Goal: Transaction & Acquisition: Purchase product/service

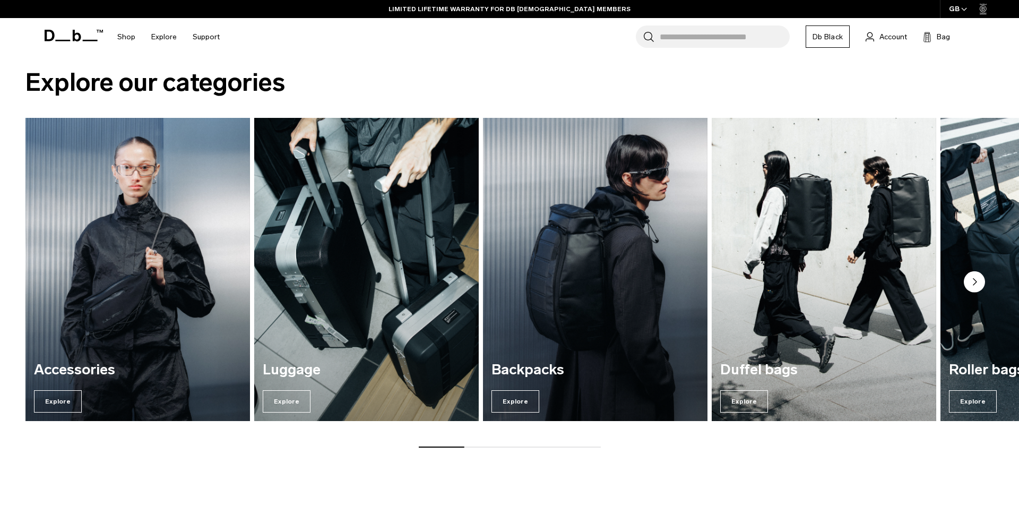
scroll to position [959, 0]
click at [970, 280] on circle "Next slide" at bounding box center [974, 282] width 21 height 21
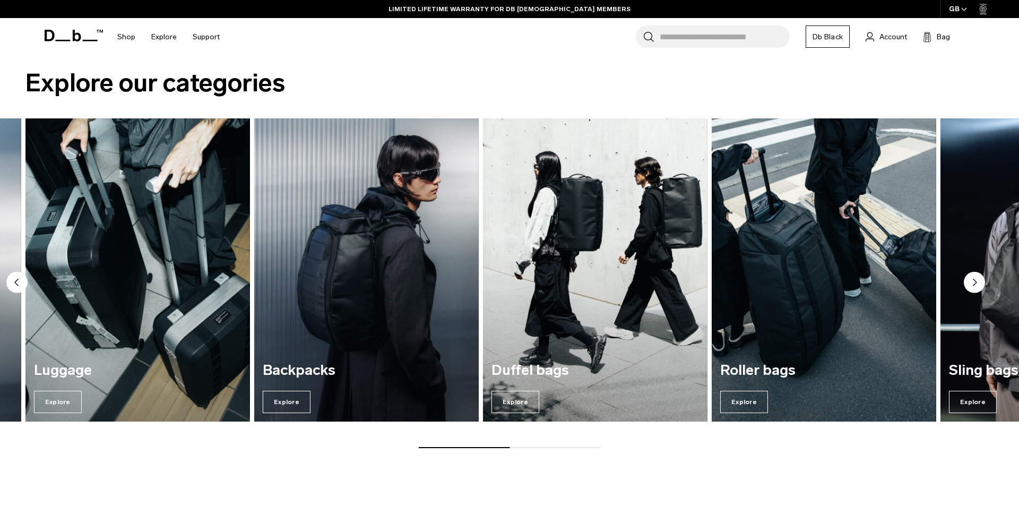
click at [970, 280] on circle "Next slide" at bounding box center [974, 282] width 21 height 21
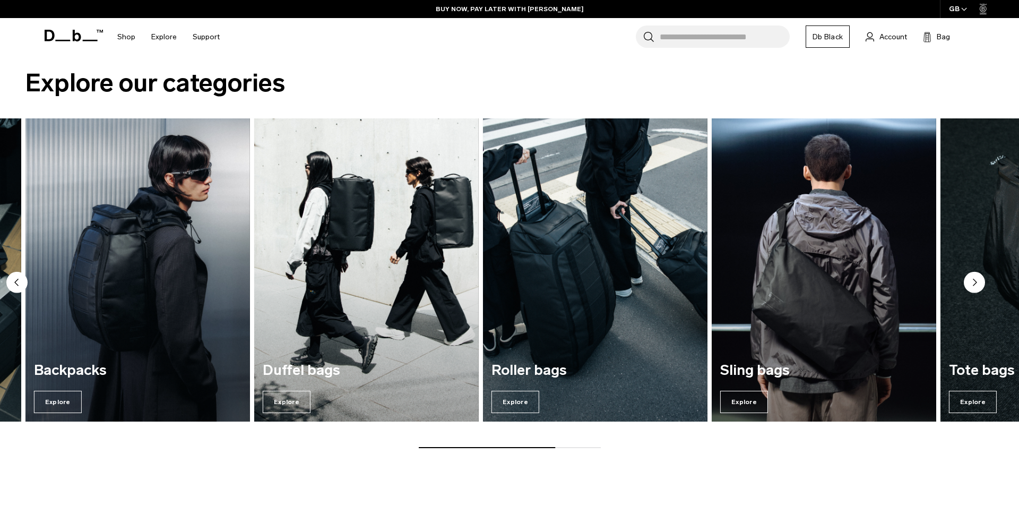
click at [970, 280] on circle "Next slide" at bounding box center [974, 282] width 21 height 21
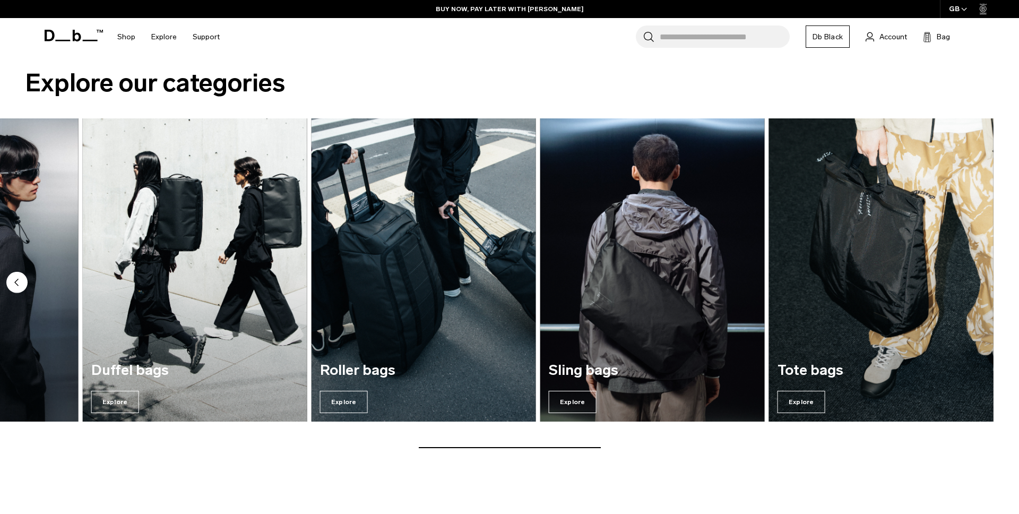
click at [893, 278] on img "7 / 7" at bounding box center [881, 270] width 231 height 312
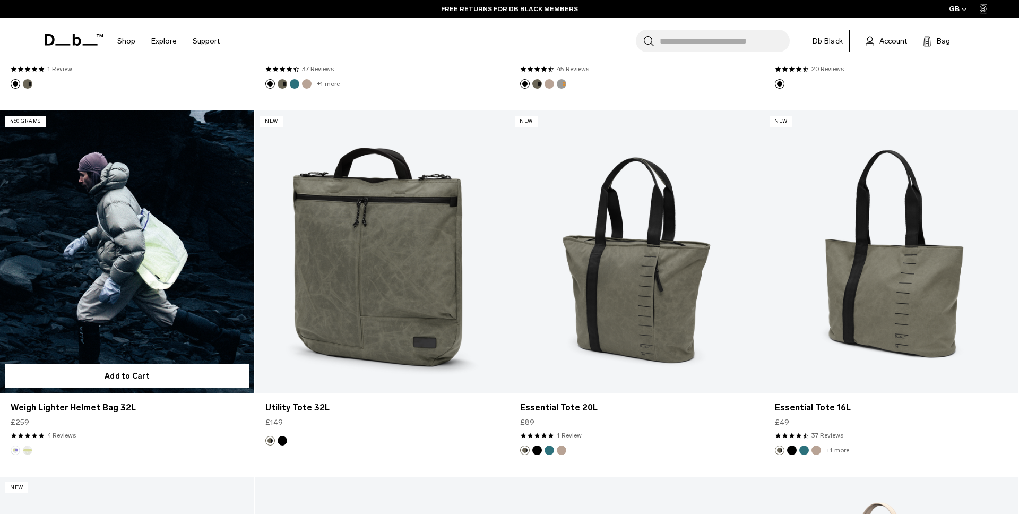
scroll to position [574, 0]
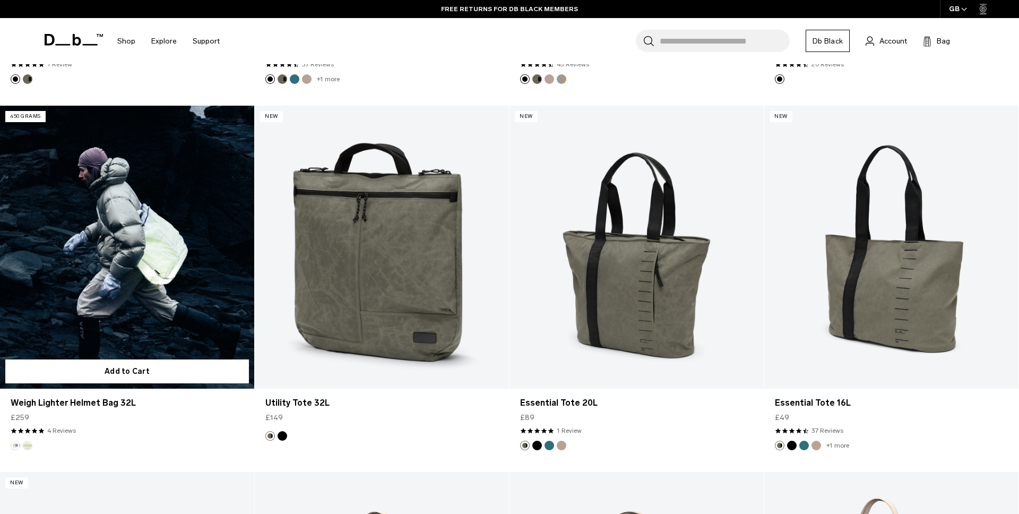
click at [127, 282] on link "Weigh Lighter Helmet Bag 32L" at bounding box center [127, 247] width 254 height 282
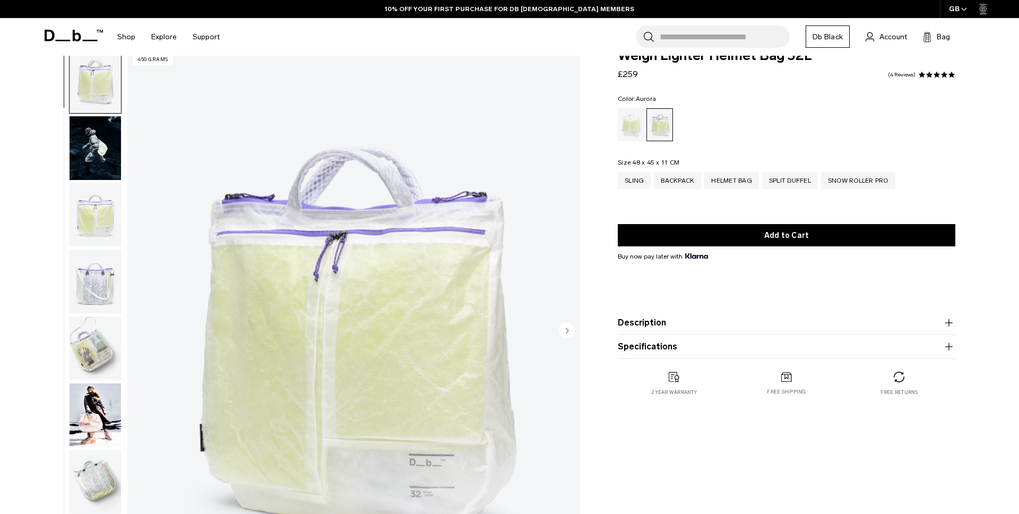
scroll to position [23, 0]
click at [102, 147] on img "button" at bounding box center [95, 148] width 51 height 64
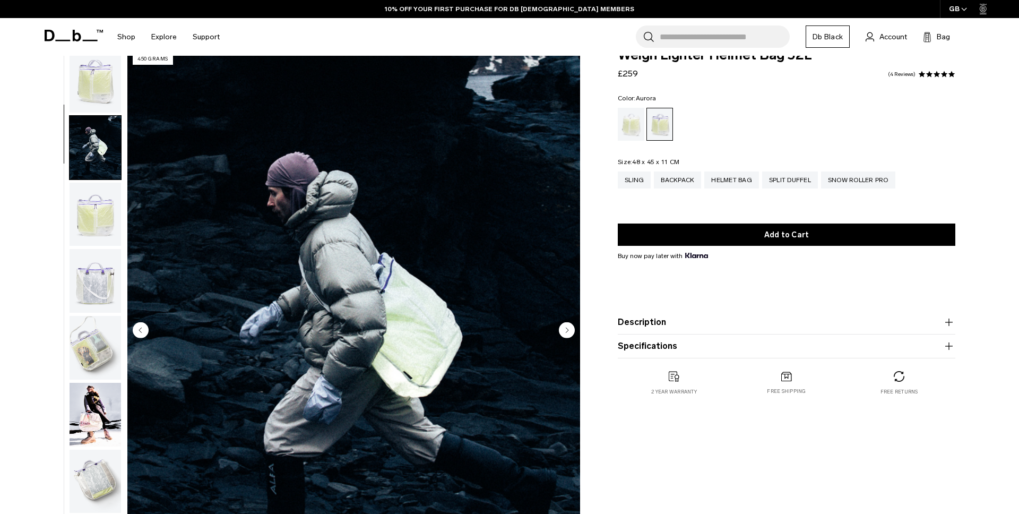
scroll to position [67, 0]
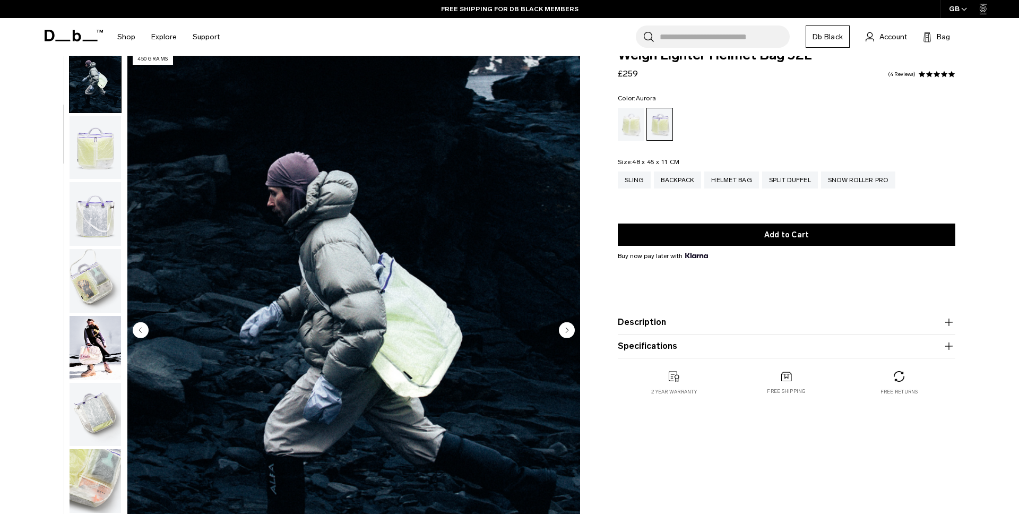
click at [560, 326] on circle "Next slide" at bounding box center [567, 330] width 16 height 16
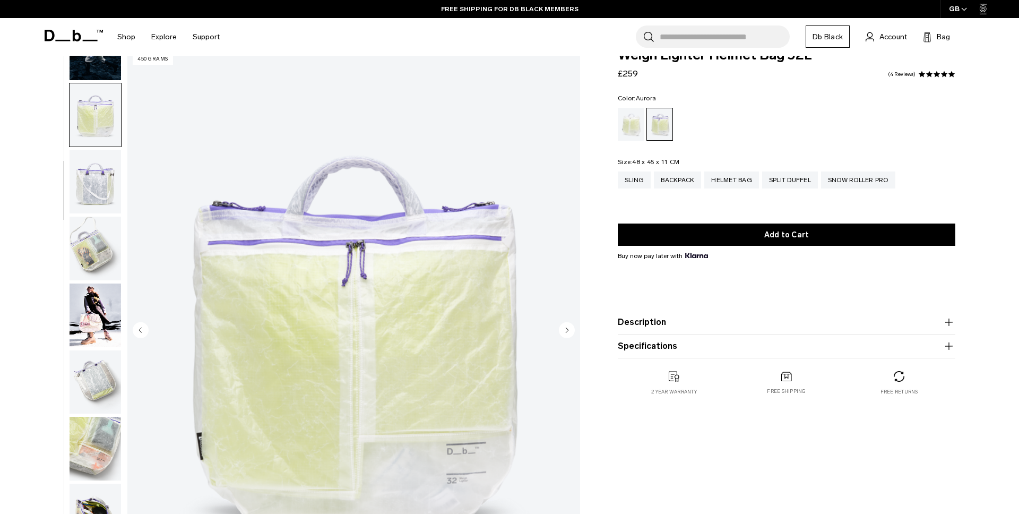
scroll to position [100, 0]
click at [560, 326] on circle "Next slide" at bounding box center [567, 330] width 16 height 16
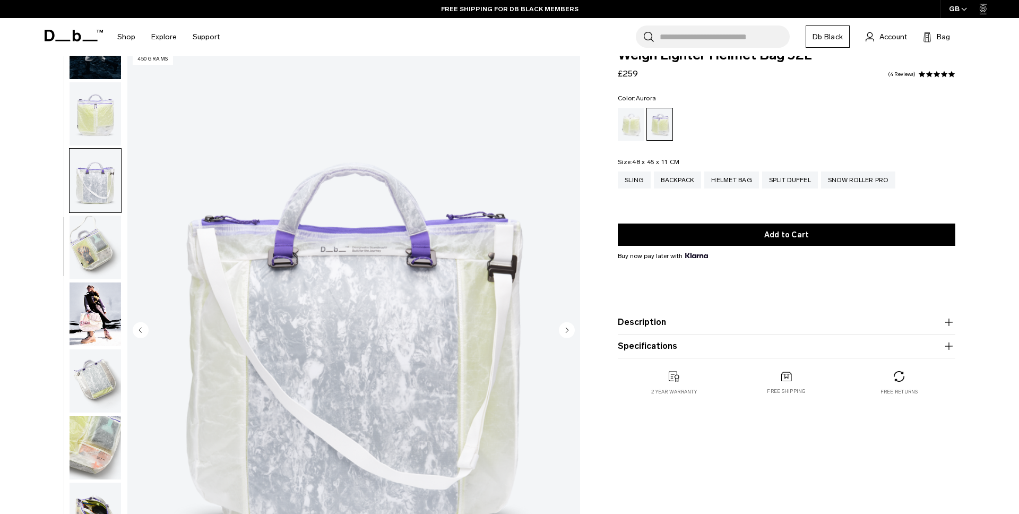
click at [560, 326] on circle "Next slide" at bounding box center [567, 330] width 16 height 16
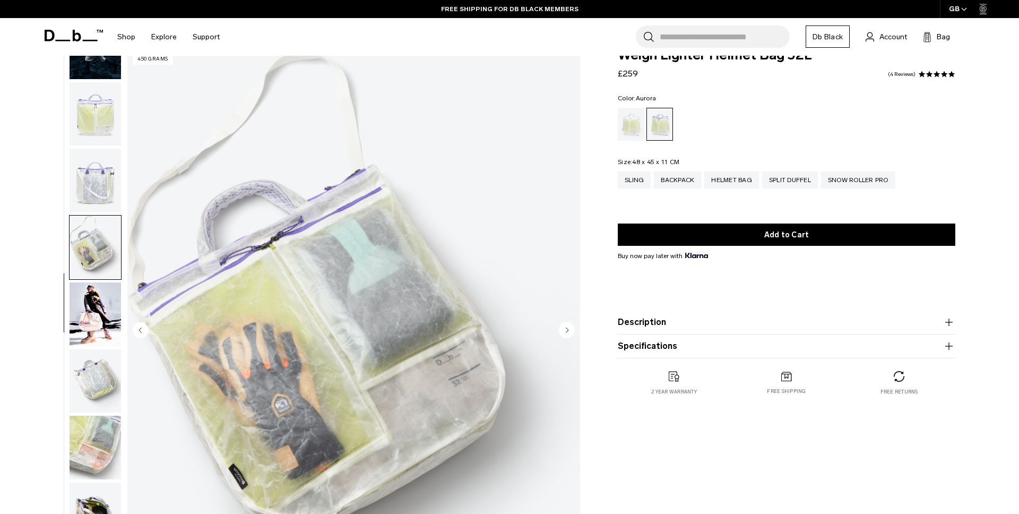
click at [560, 326] on circle "Next slide" at bounding box center [567, 330] width 16 height 16
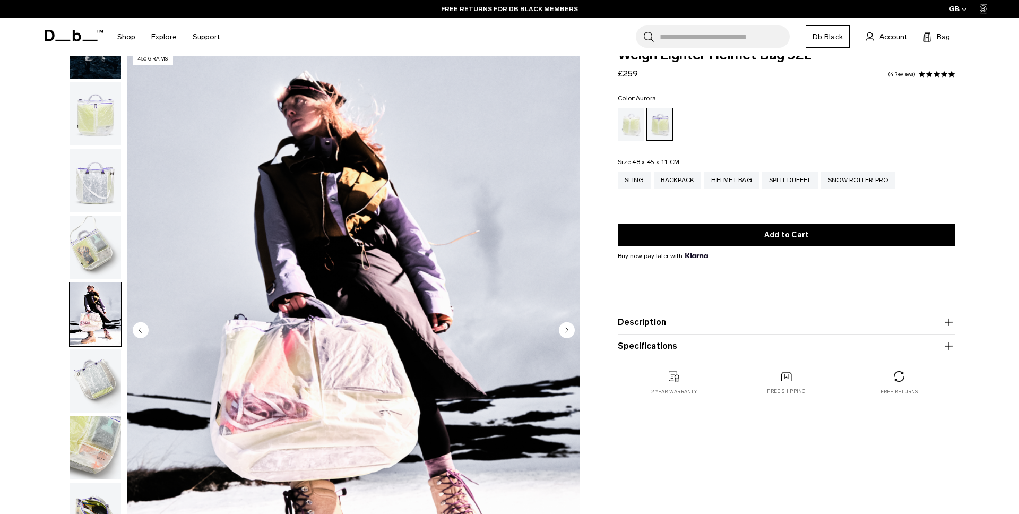
click at [560, 326] on circle "Next slide" at bounding box center [567, 330] width 16 height 16
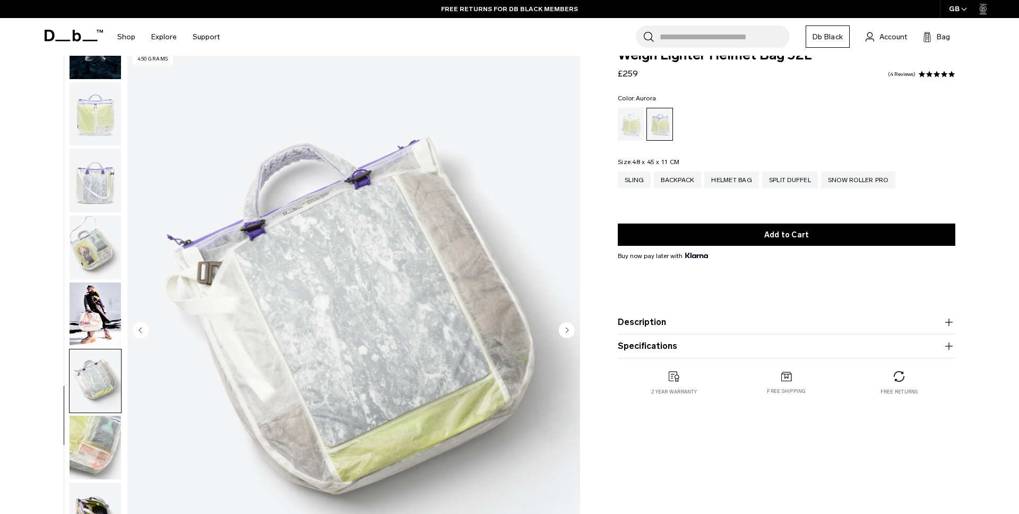
click at [560, 326] on circle "Next slide" at bounding box center [567, 330] width 16 height 16
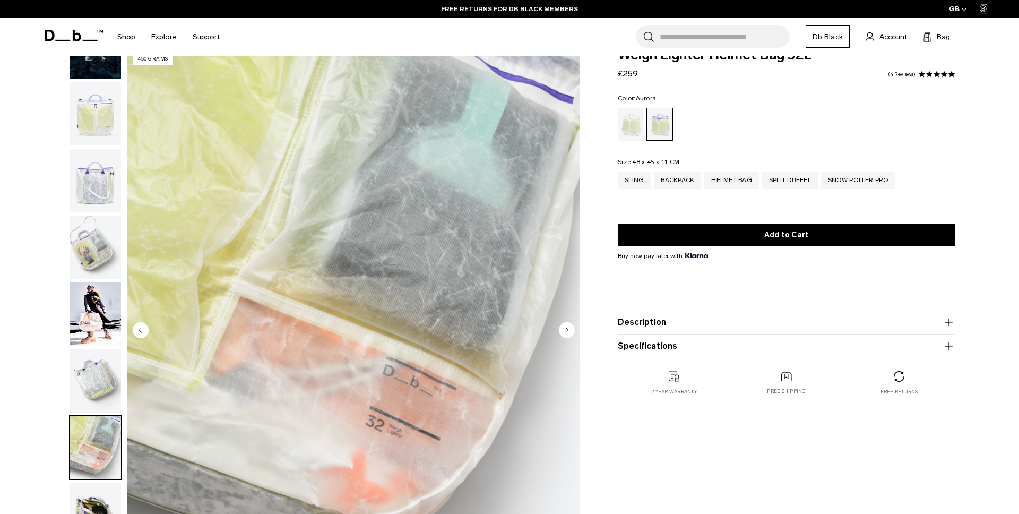
click at [560, 326] on circle "Next slide" at bounding box center [567, 330] width 16 height 16
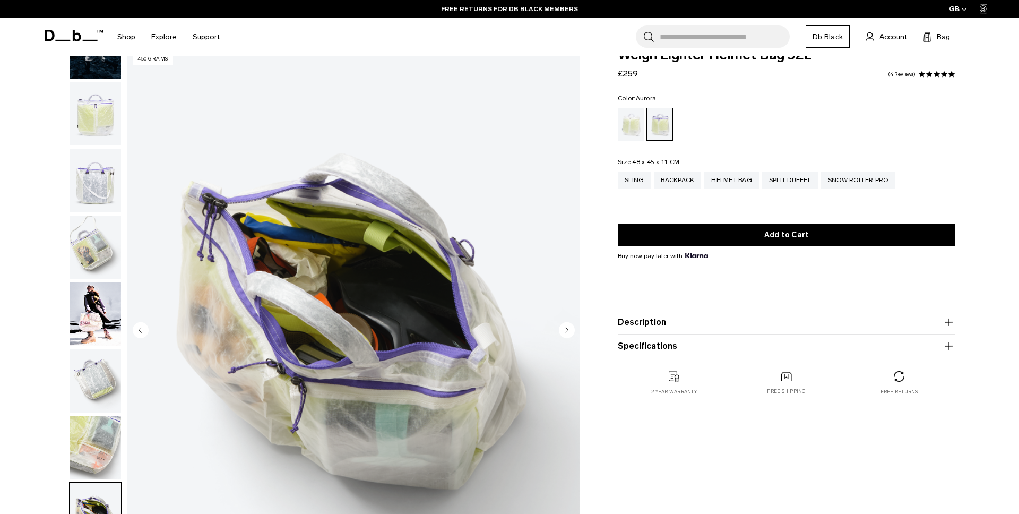
click at [560, 326] on circle "Next slide" at bounding box center [567, 330] width 16 height 16
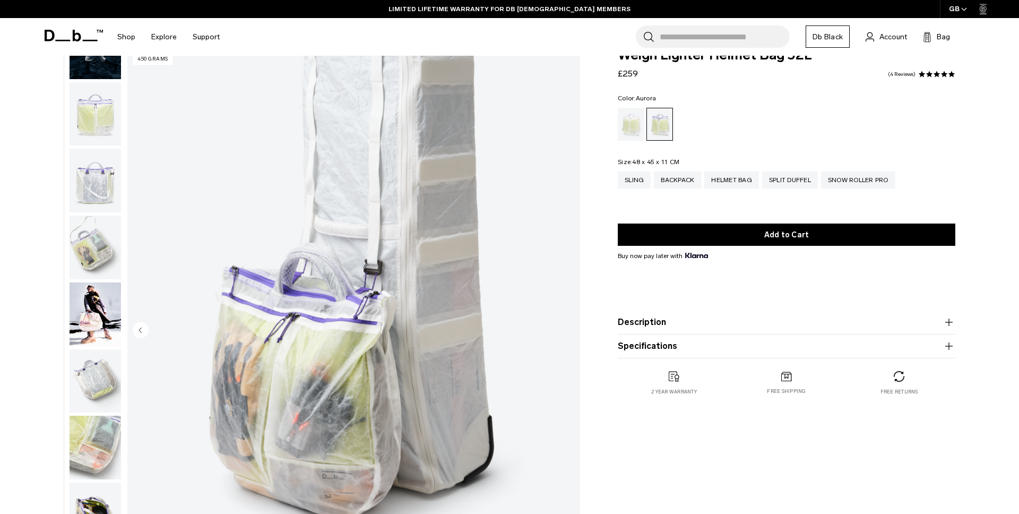
click at [560, 326] on img "10 / 10" at bounding box center [353, 330] width 453 height 565
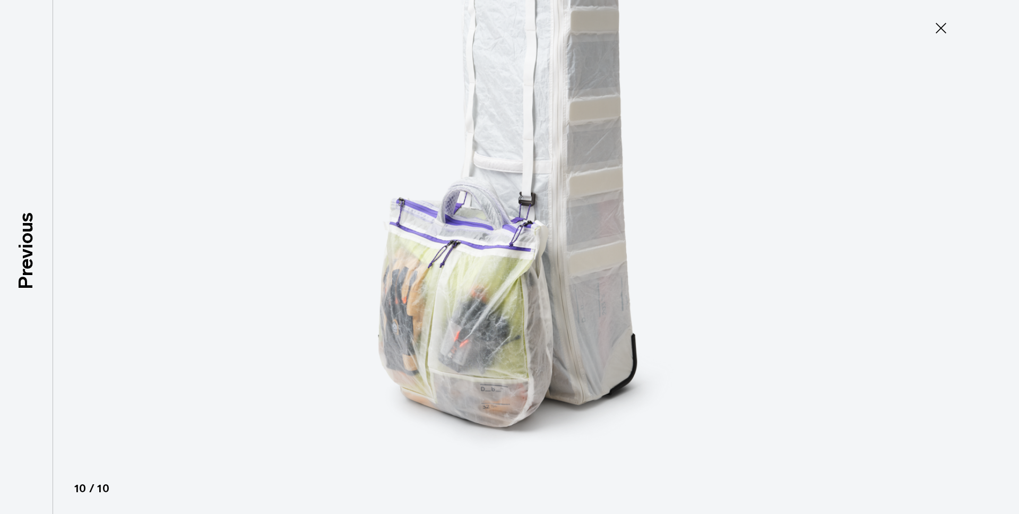
click at [560, 326] on img at bounding box center [510, 257] width 478 height 514
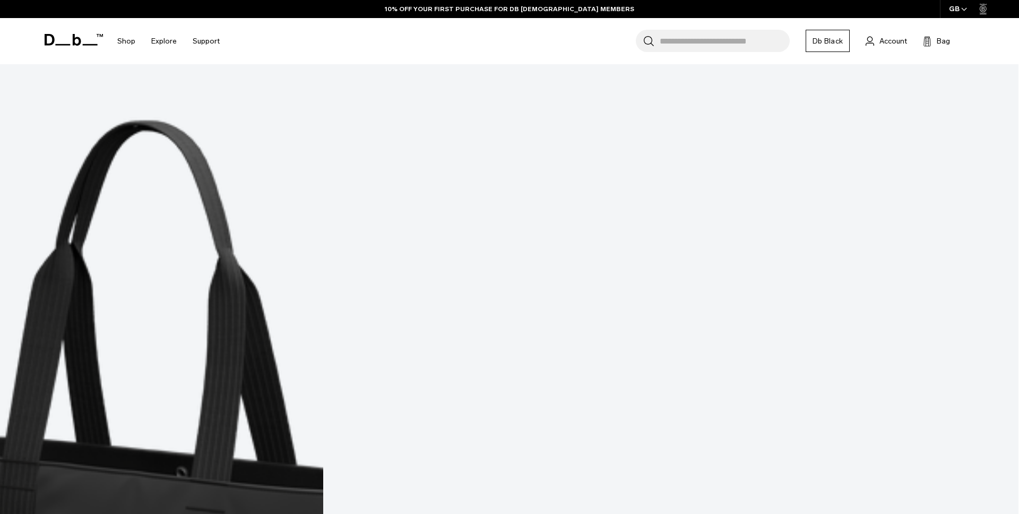
scroll to position [1660, 0]
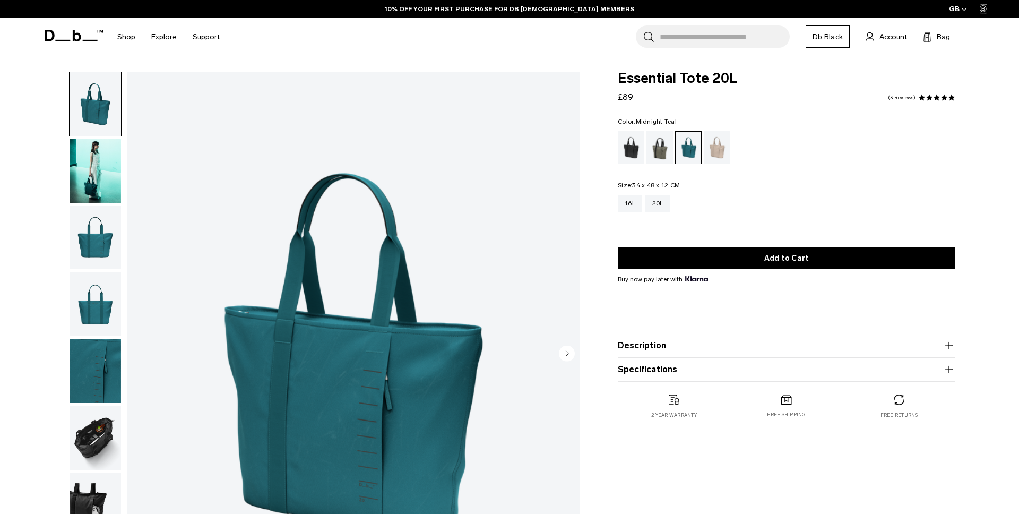
click at [90, 227] on img "button" at bounding box center [95, 238] width 51 height 64
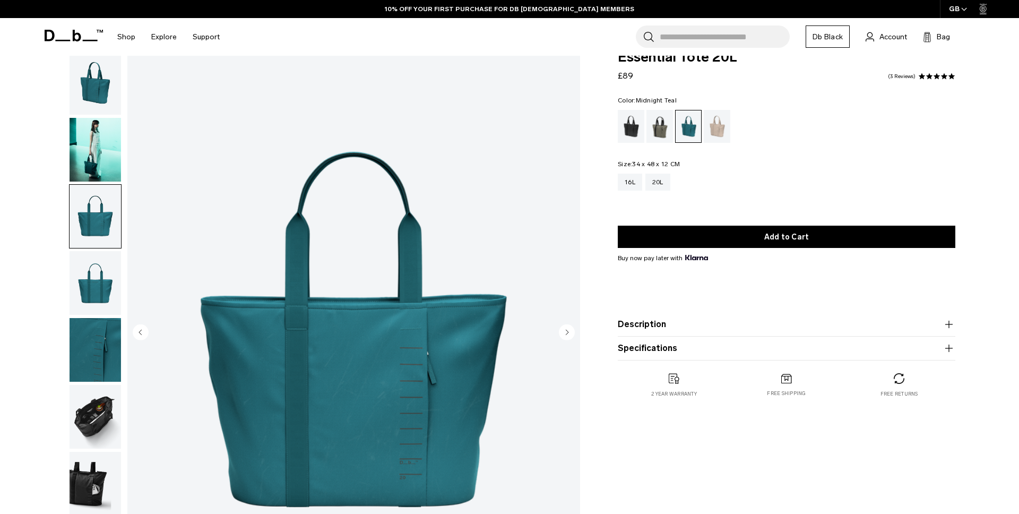
scroll to position [42, 0]
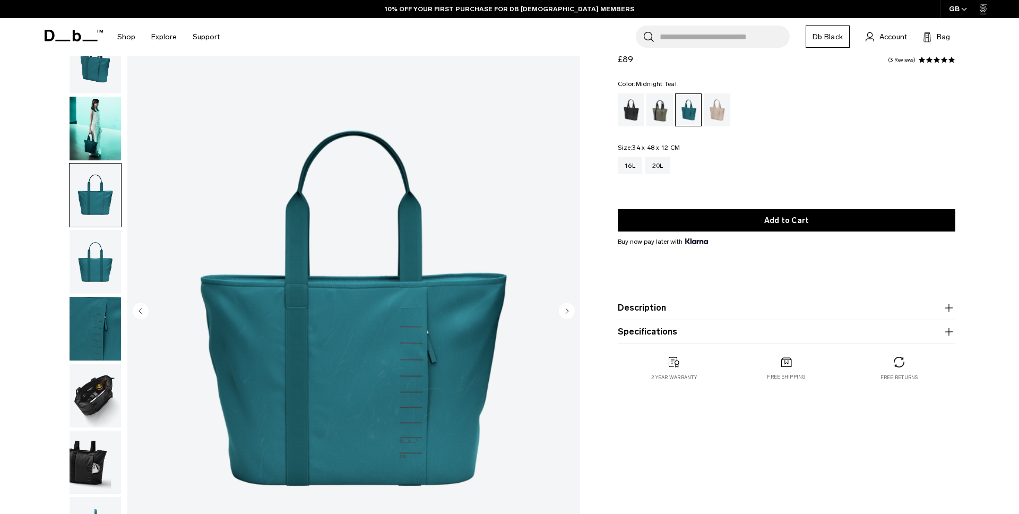
click at [102, 259] on img "button" at bounding box center [95, 262] width 51 height 64
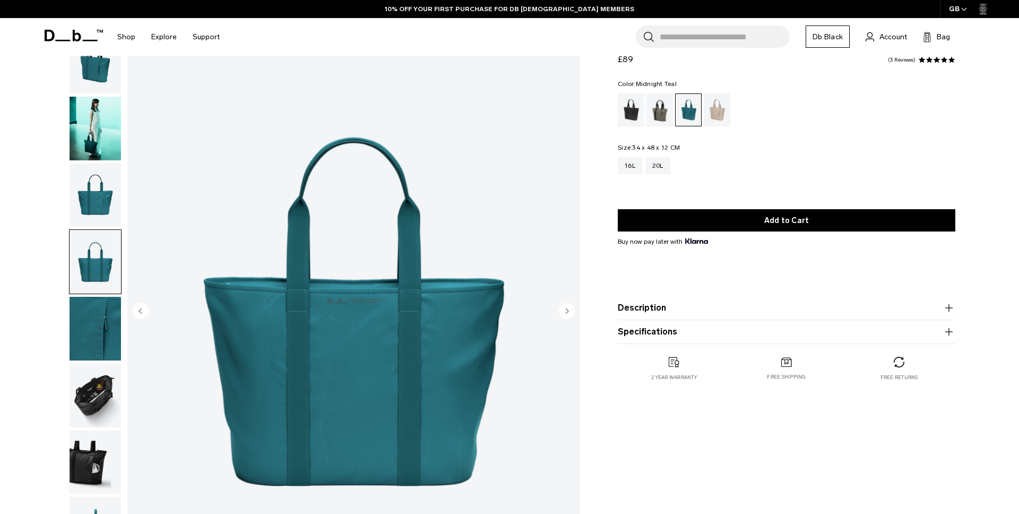
click at [92, 305] on img "button" at bounding box center [95, 329] width 51 height 64
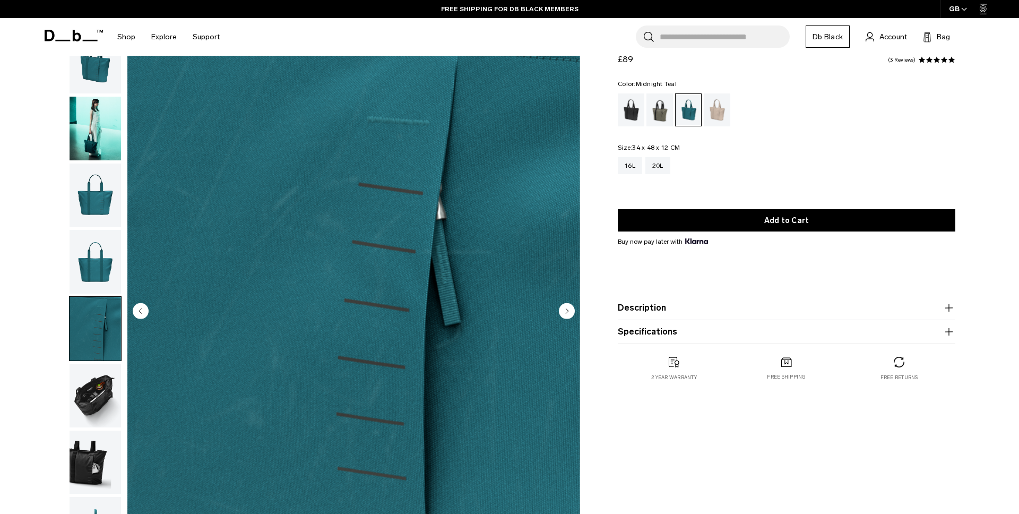
click at [91, 393] on img "button" at bounding box center [95, 396] width 51 height 64
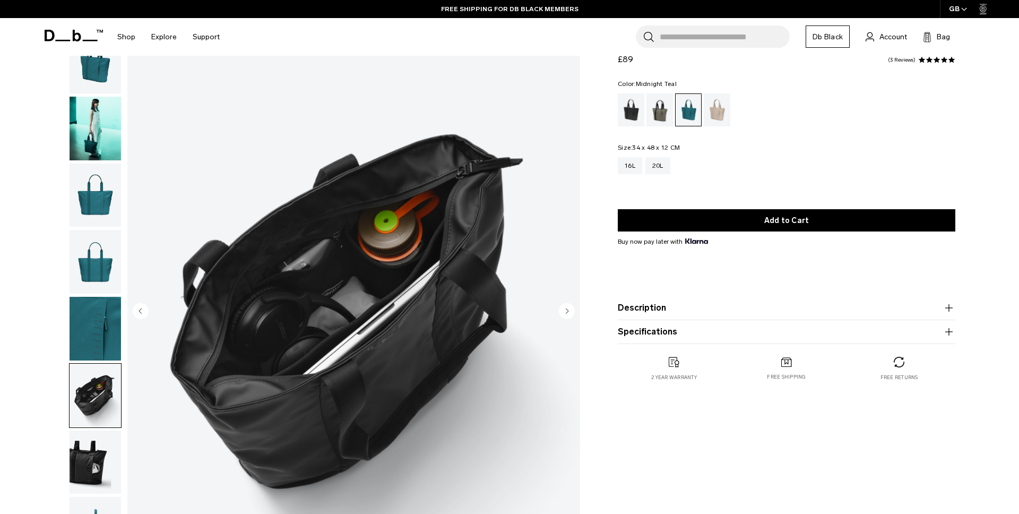
click at [89, 466] on img "button" at bounding box center [95, 463] width 51 height 64
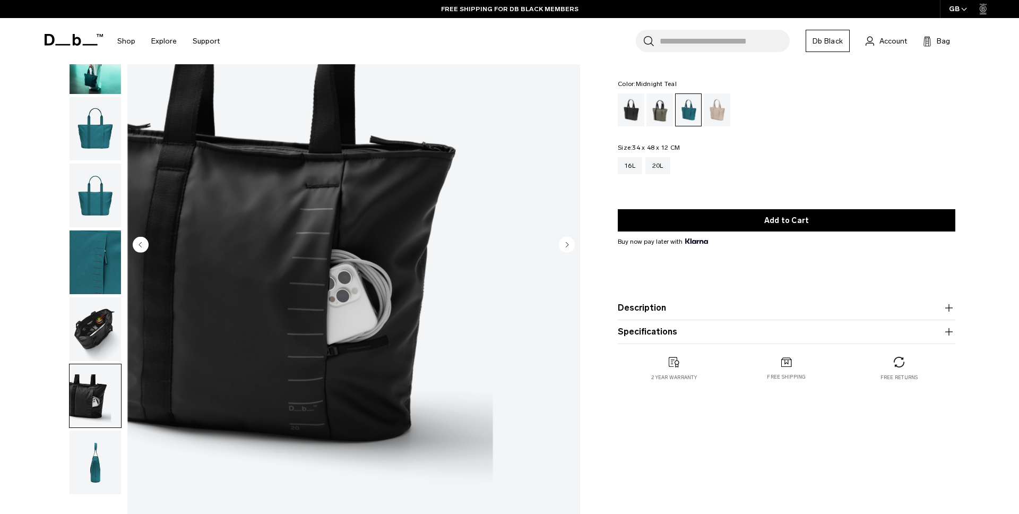
scroll to position [110, 0]
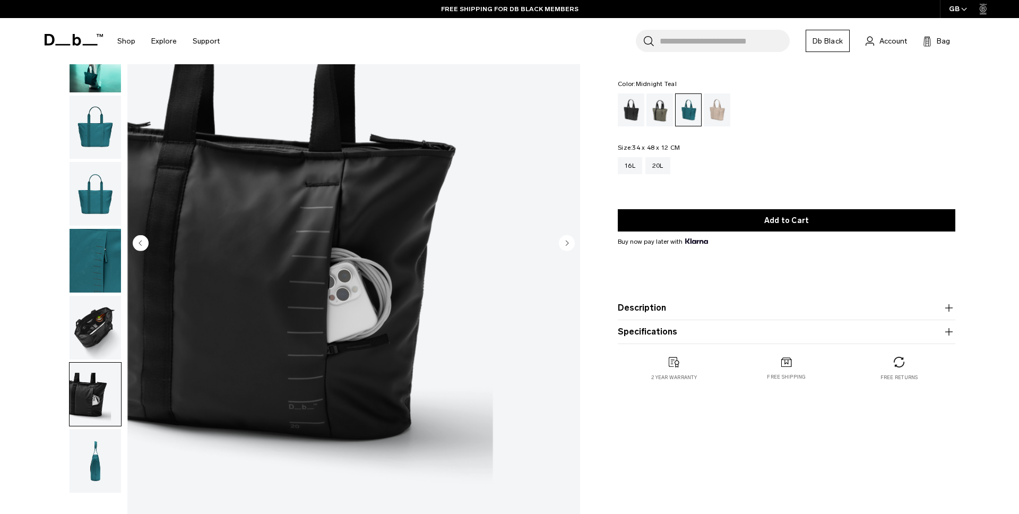
click at [87, 472] on img "button" at bounding box center [95, 461] width 51 height 64
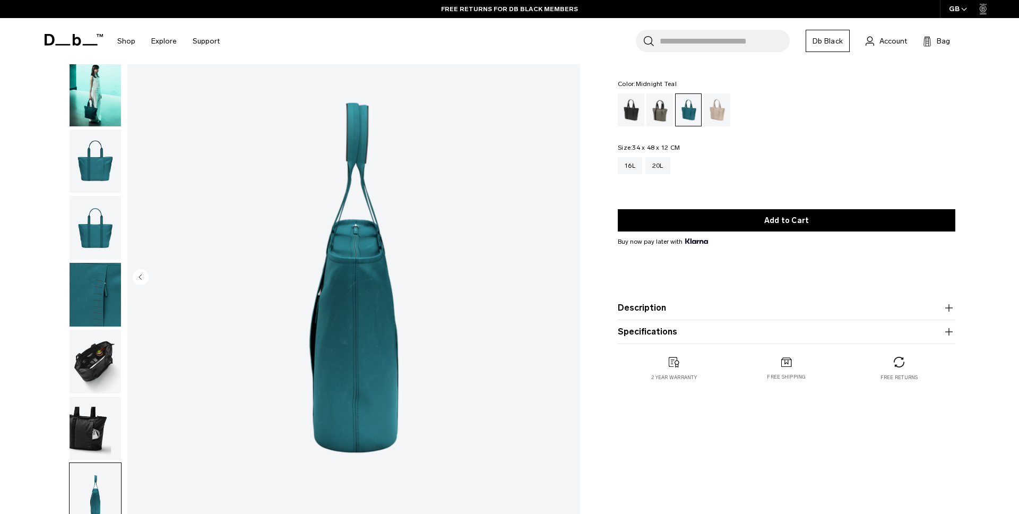
scroll to position [0, 0]
